Goal: Task Accomplishment & Management: Manage account settings

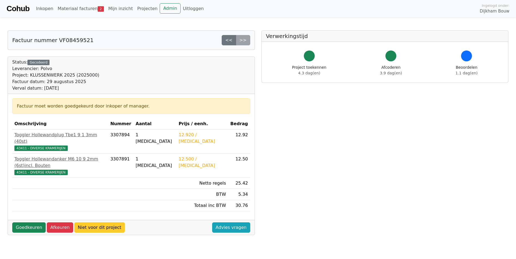
click at [98, 223] on link "Niet voor dit project" at bounding box center [99, 228] width 51 height 10
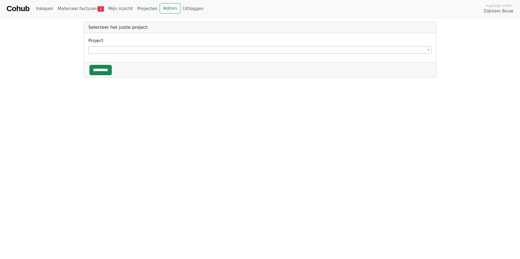
click at [116, 49] on span at bounding box center [259, 50] width 343 height 8
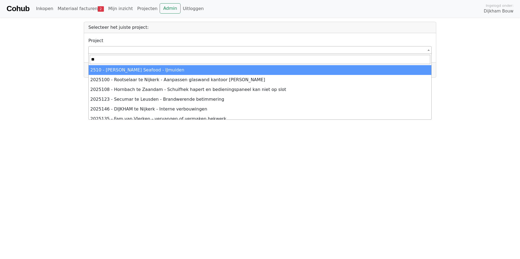
type input "*"
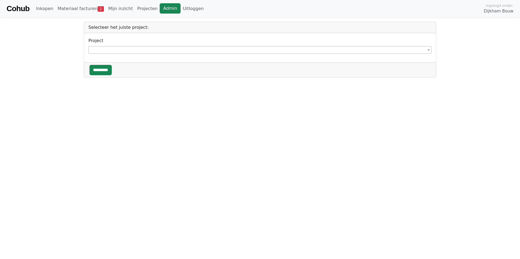
click at [163, 8] on link "Admin" at bounding box center [170, 8] width 21 height 10
